Goal: Check status: Check status

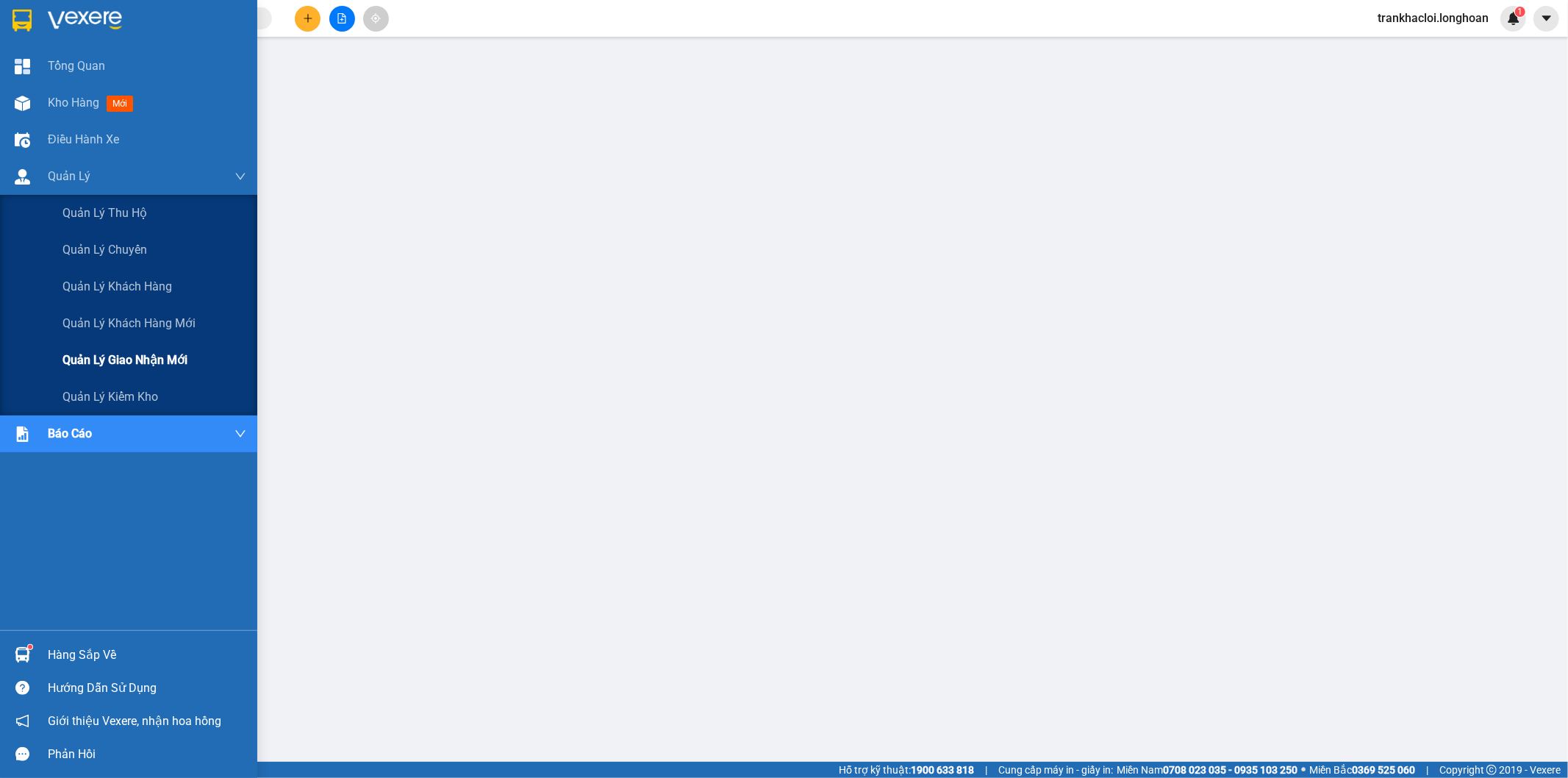
drag, startPoint x: 127, startPoint y: 359, endPoint x: 135, endPoint y: 357, distance: 8.2
click at [126, 359] on span "Quản lý giao nhận mới" at bounding box center [125, 360] width 125 height 18
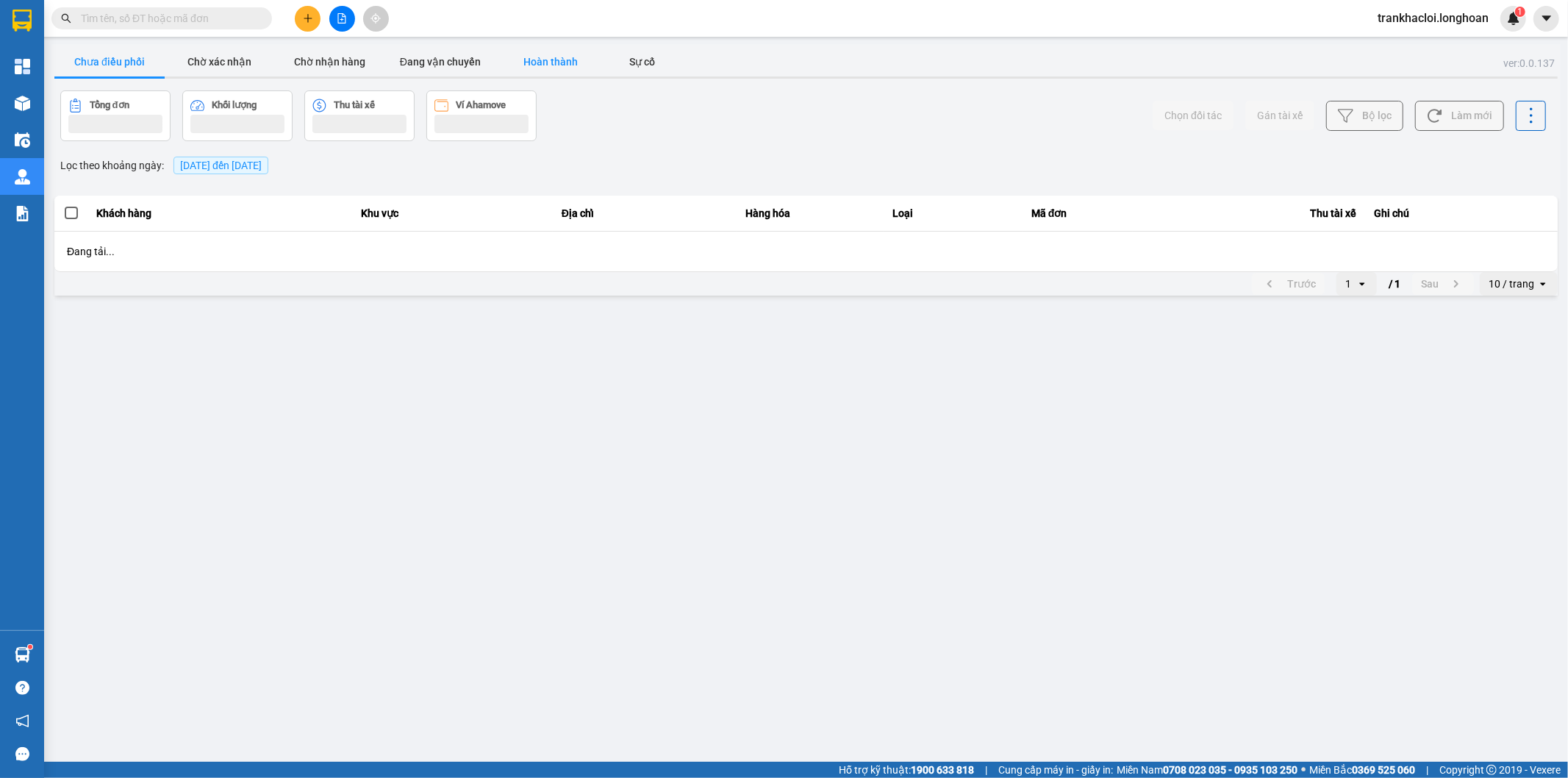
click at [570, 56] on button "Hoàn thành" at bounding box center [551, 62] width 111 height 30
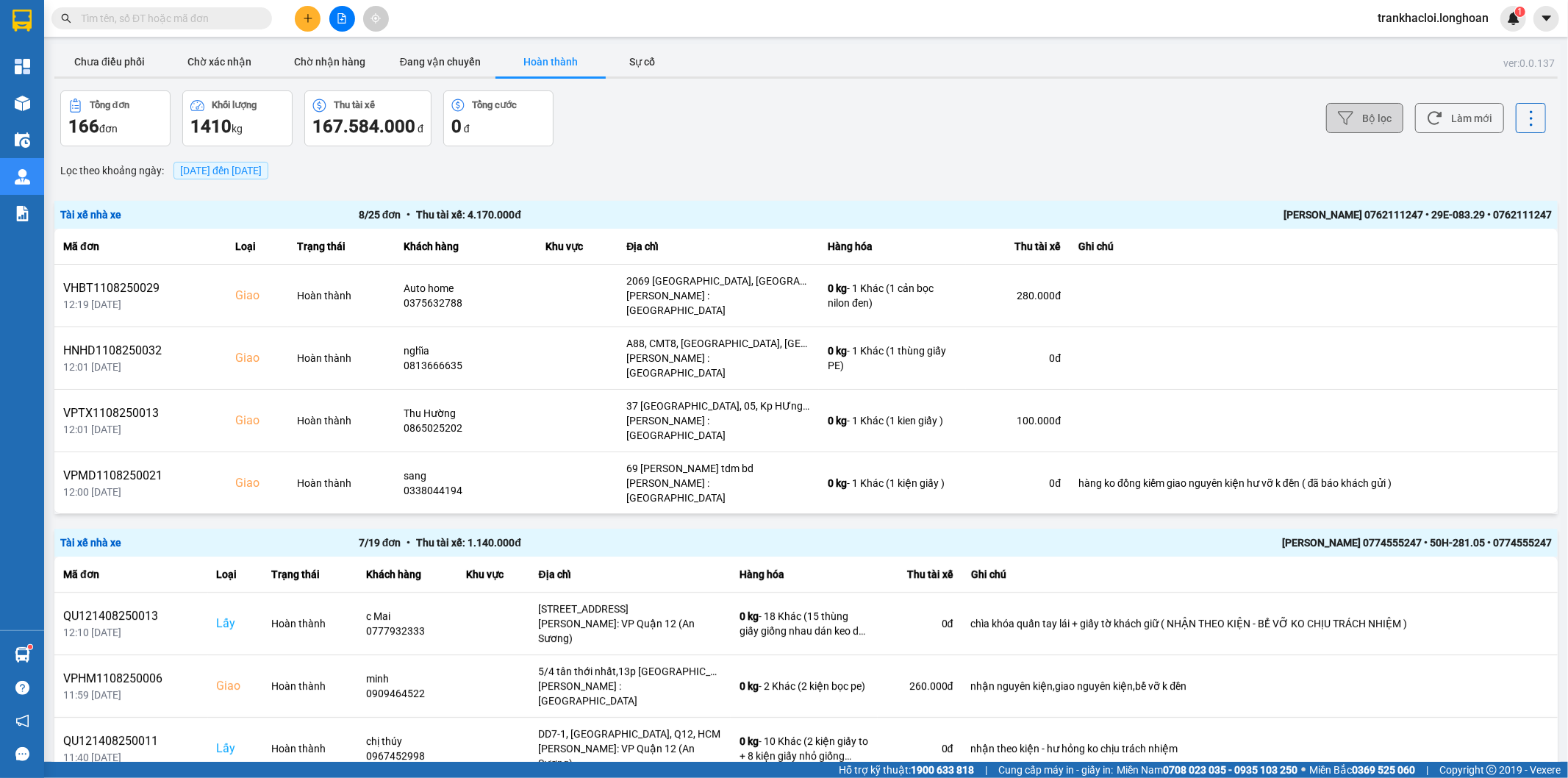
click at [1347, 109] on button "Bộ lọc" at bounding box center [1365, 119] width 77 height 30
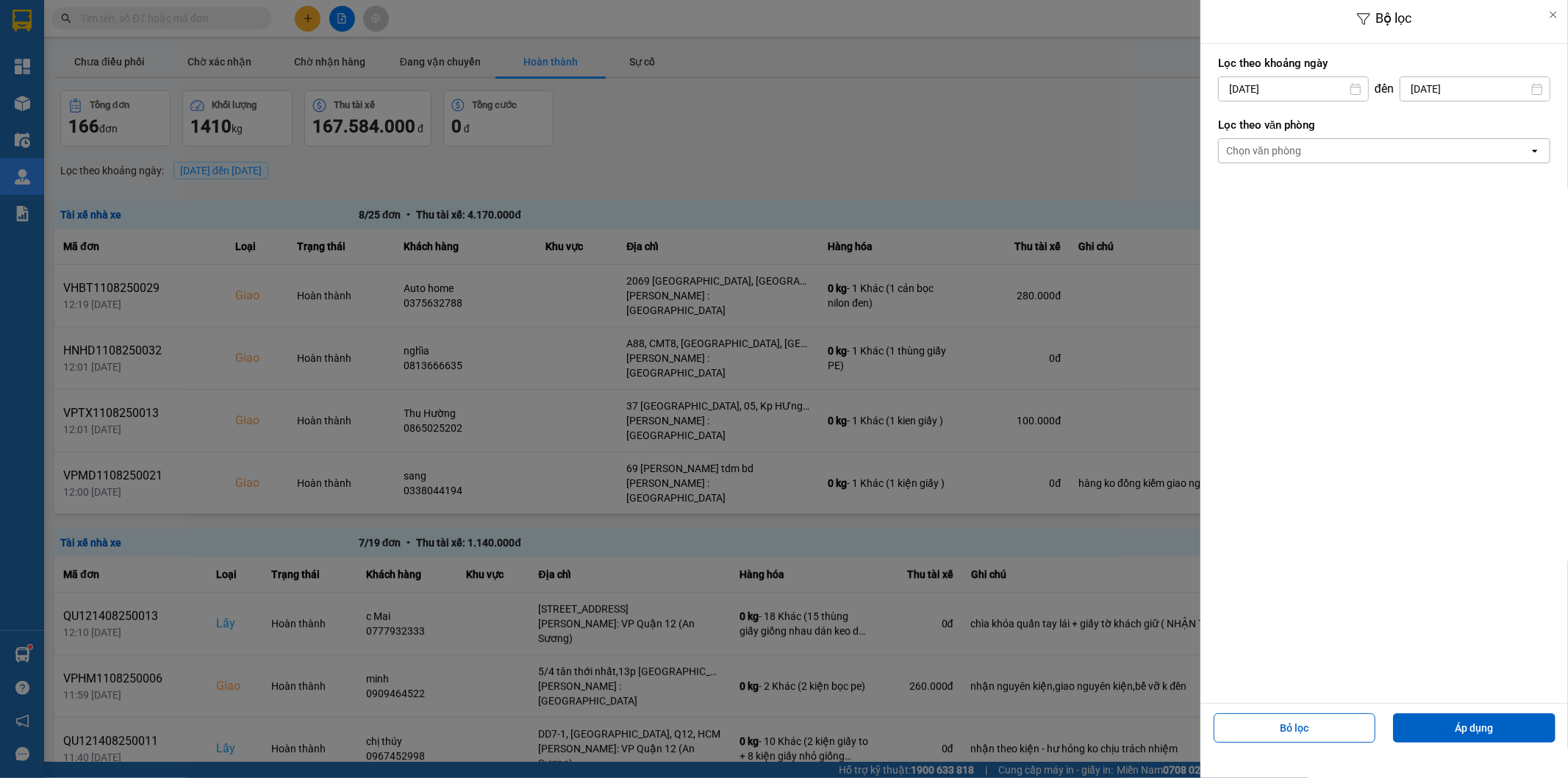
click at [1305, 133] on div "Lọc theo văn phòng Chọn văn phòng open" at bounding box center [1384, 140] width 332 height 54
click at [1303, 143] on div "Chọn văn phòng" at bounding box center [1373, 150] width 310 height 23
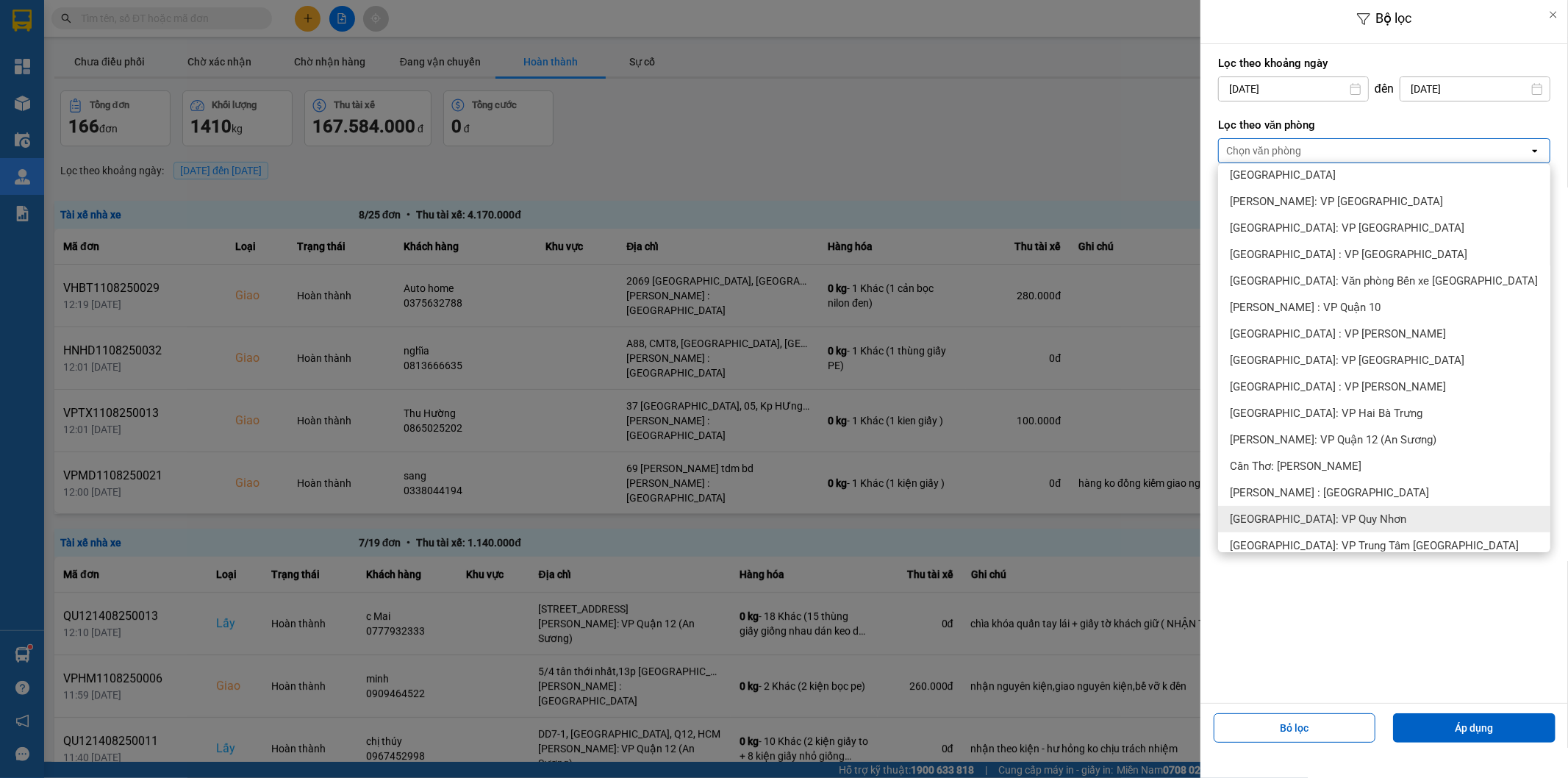
scroll to position [545, 0]
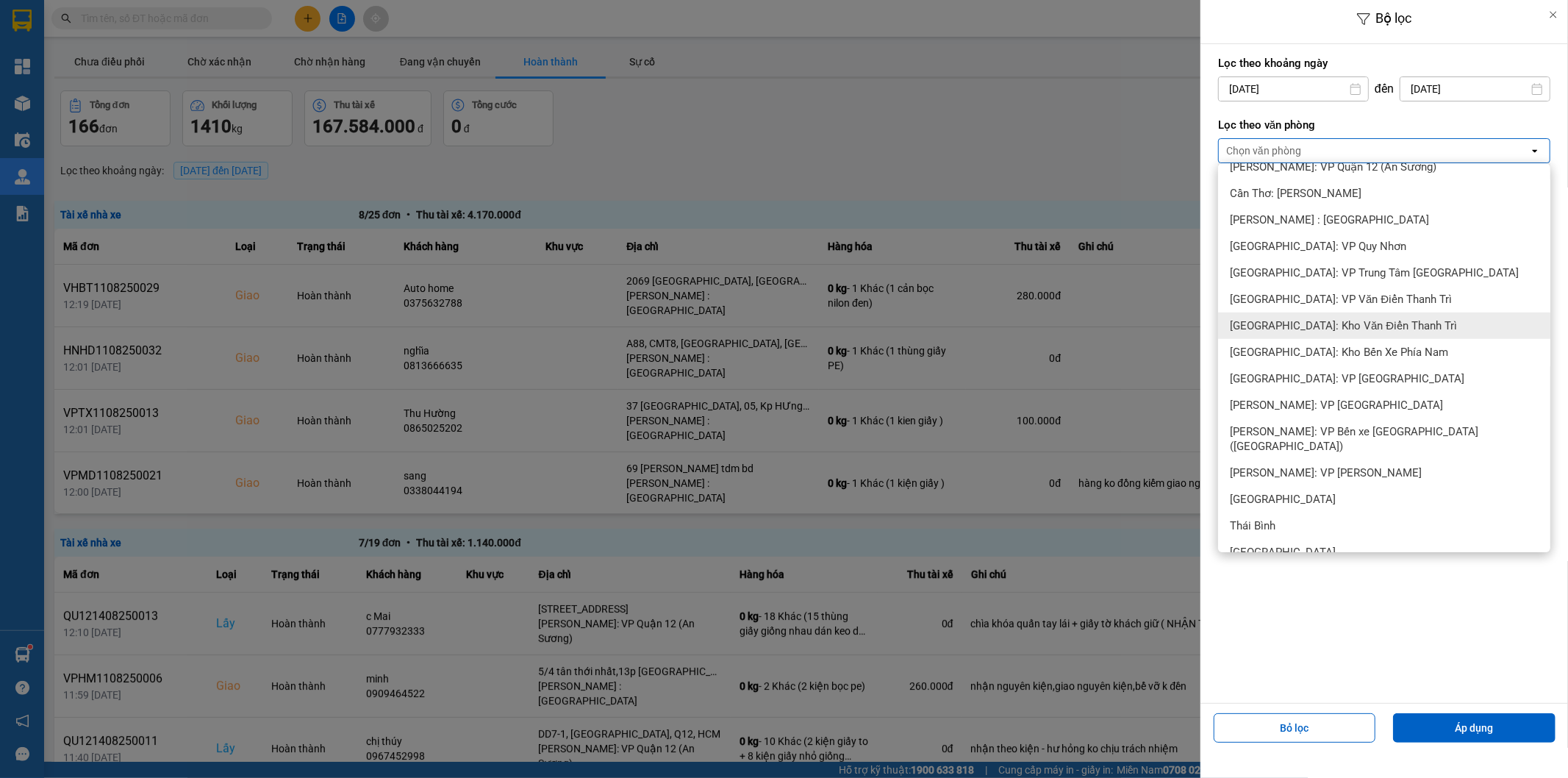
click at [1298, 324] on span "[GEOGRAPHIC_DATA]: Kho Văn Điển Thanh Trì" at bounding box center [1344, 325] width 227 height 14
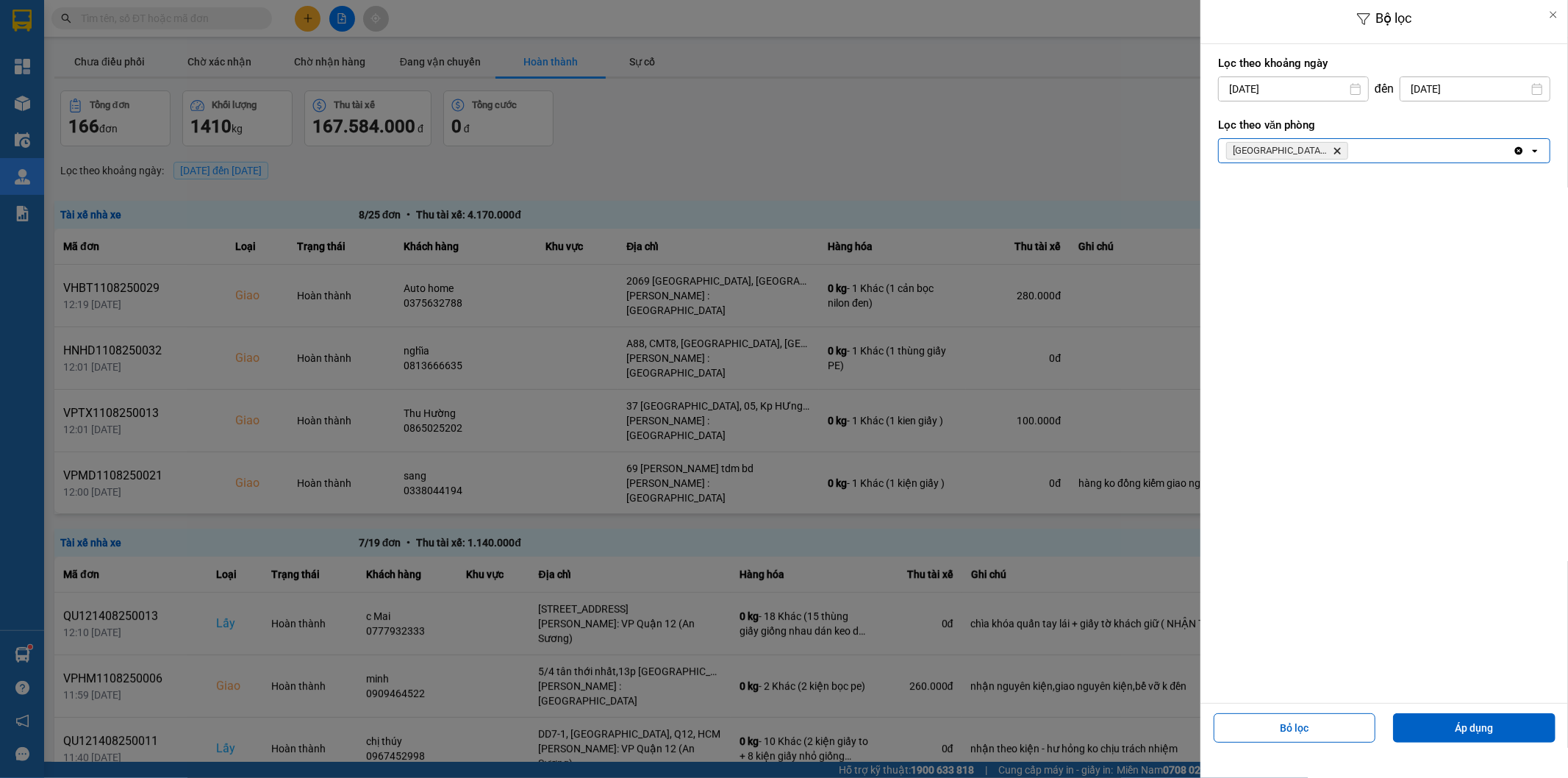
click at [1441, 86] on input "[DATE]" at bounding box center [1475, 88] width 149 height 23
click at [1209, 100] on div "Lọc theo khoảng [DATE] Press the down arrow key to interact with the calendar a…" at bounding box center [1384, 109] width 368 height 131
click at [1464, 721] on button "Áp dụng" at bounding box center [1474, 728] width 163 height 30
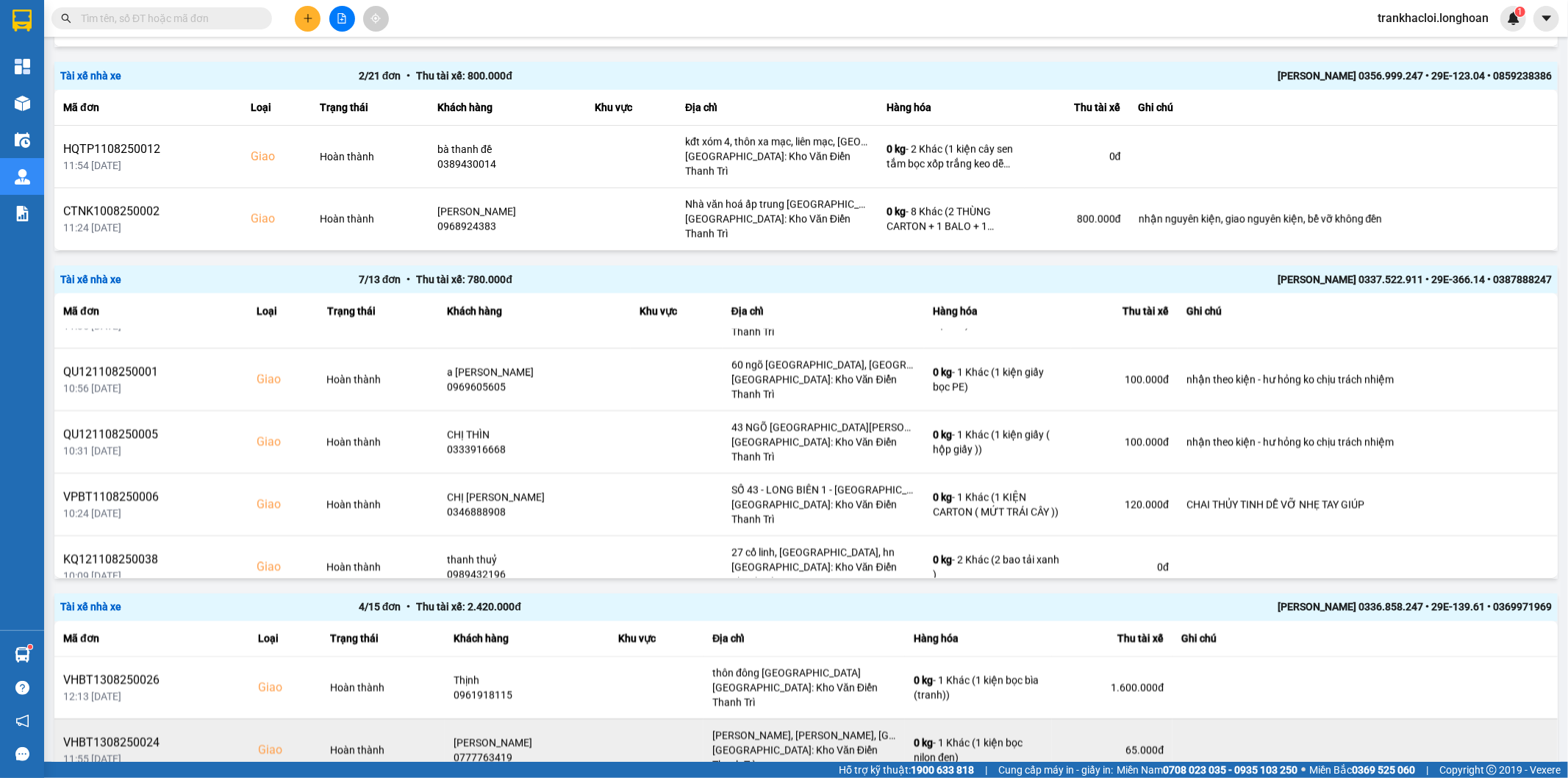
scroll to position [2048, 0]
